Goal: Navigation & Orientation: Find specific page/section

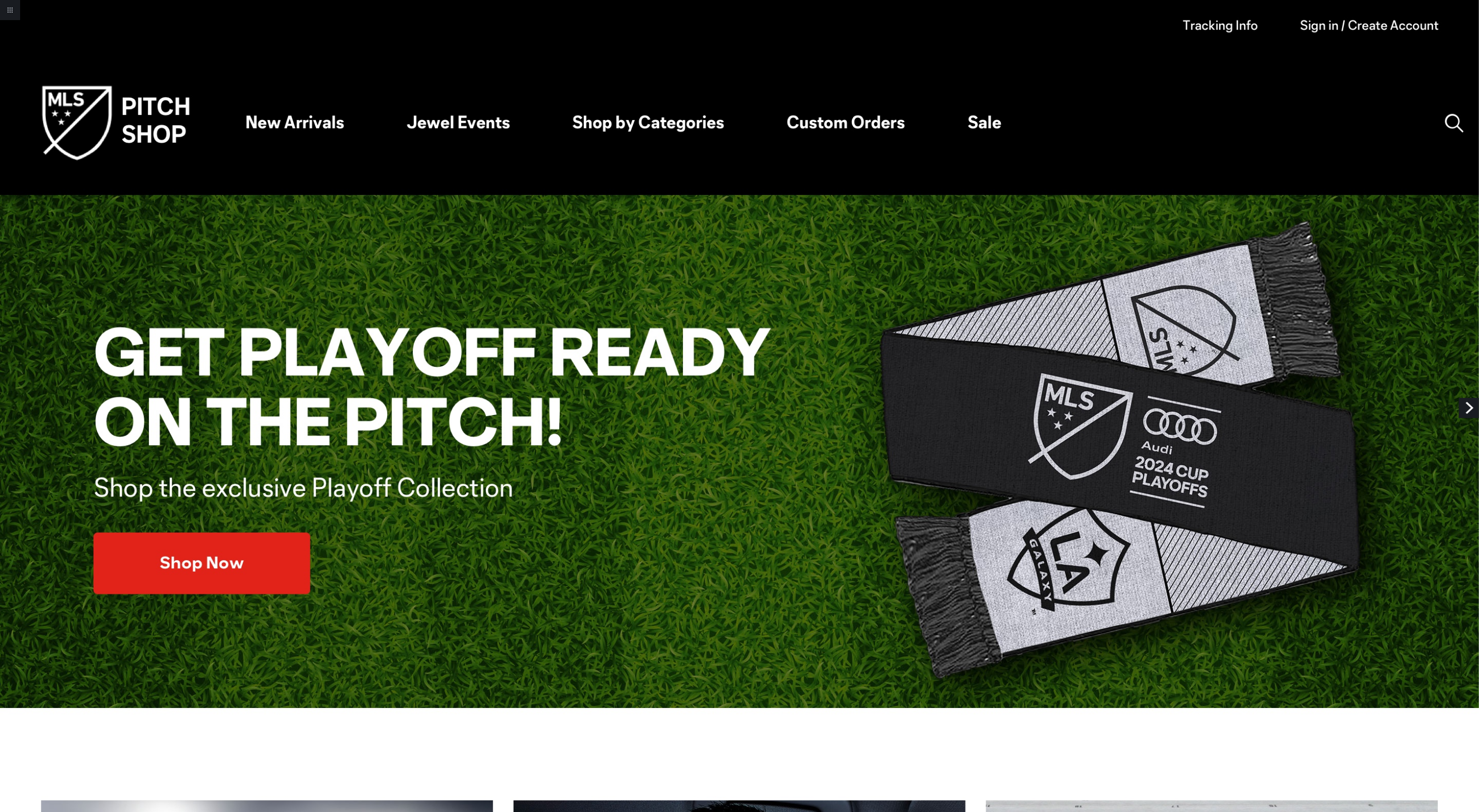
click at [1469, 405] on link "Next" at bounding box center [1469, 408] width 20 height 20
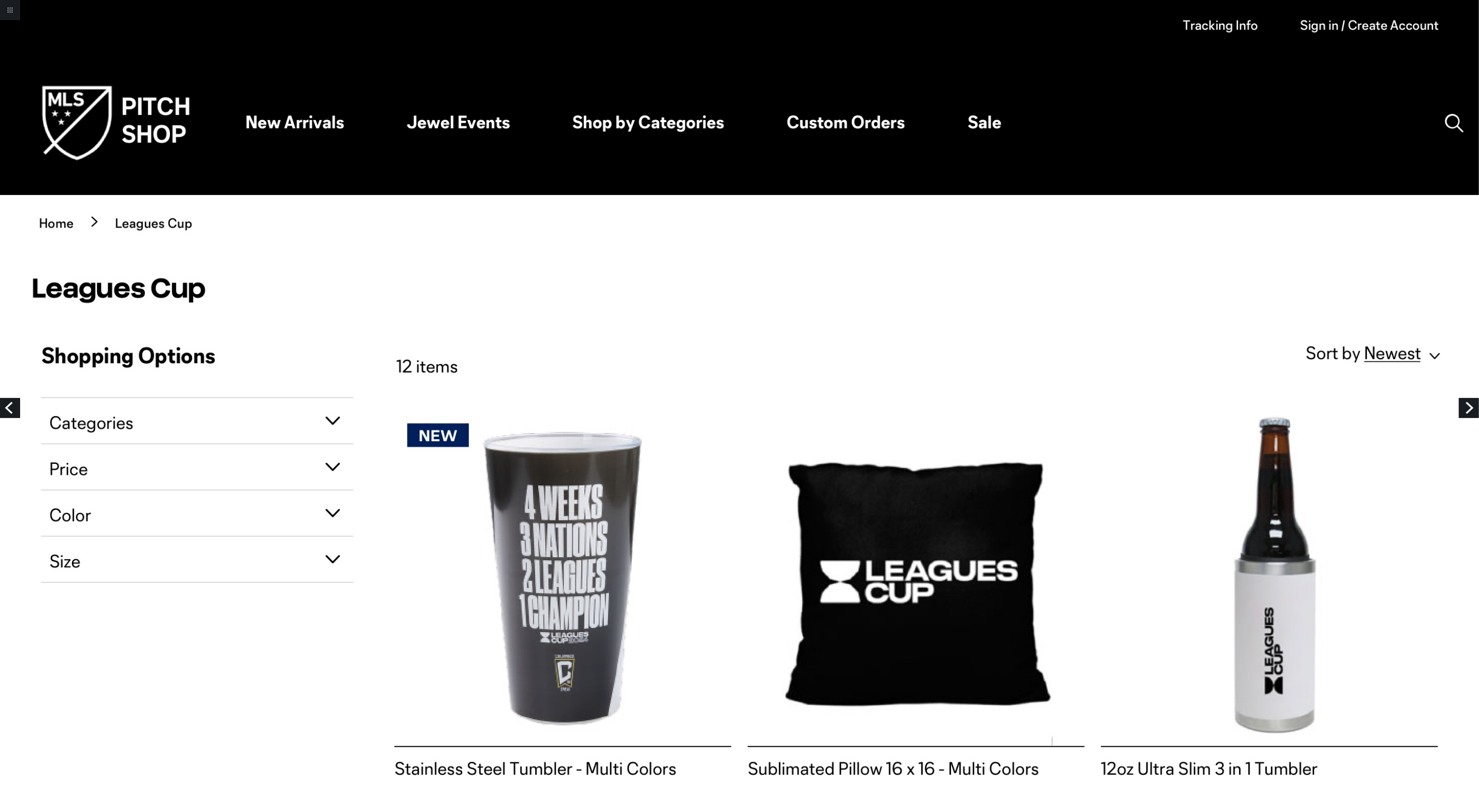
click at [13, 405] on link "Previous" at bounding box center [10, 408] width 20 height 20
